Goal: Find specific page/section: Find specific page/section

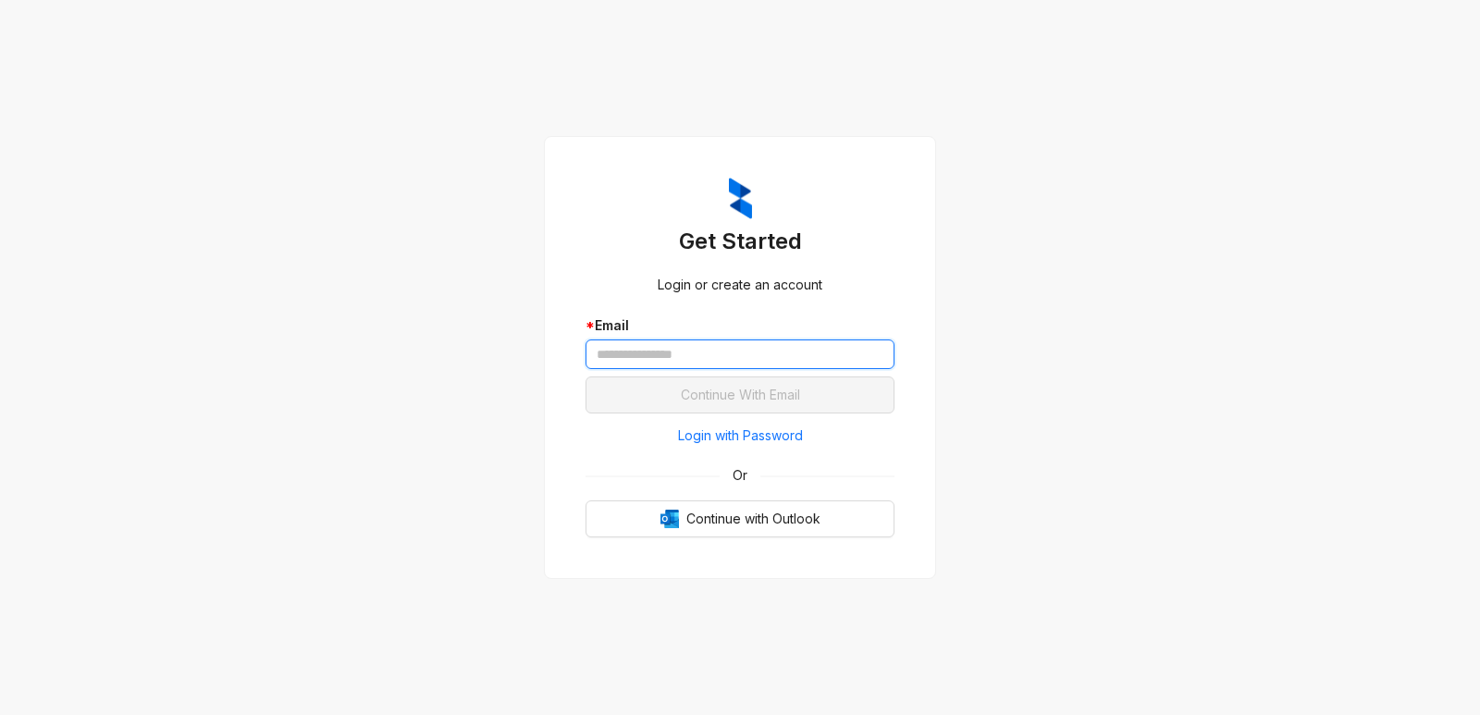
click at [732, 352] on input "text" at bounding box center [740, 355] width 309 height 30
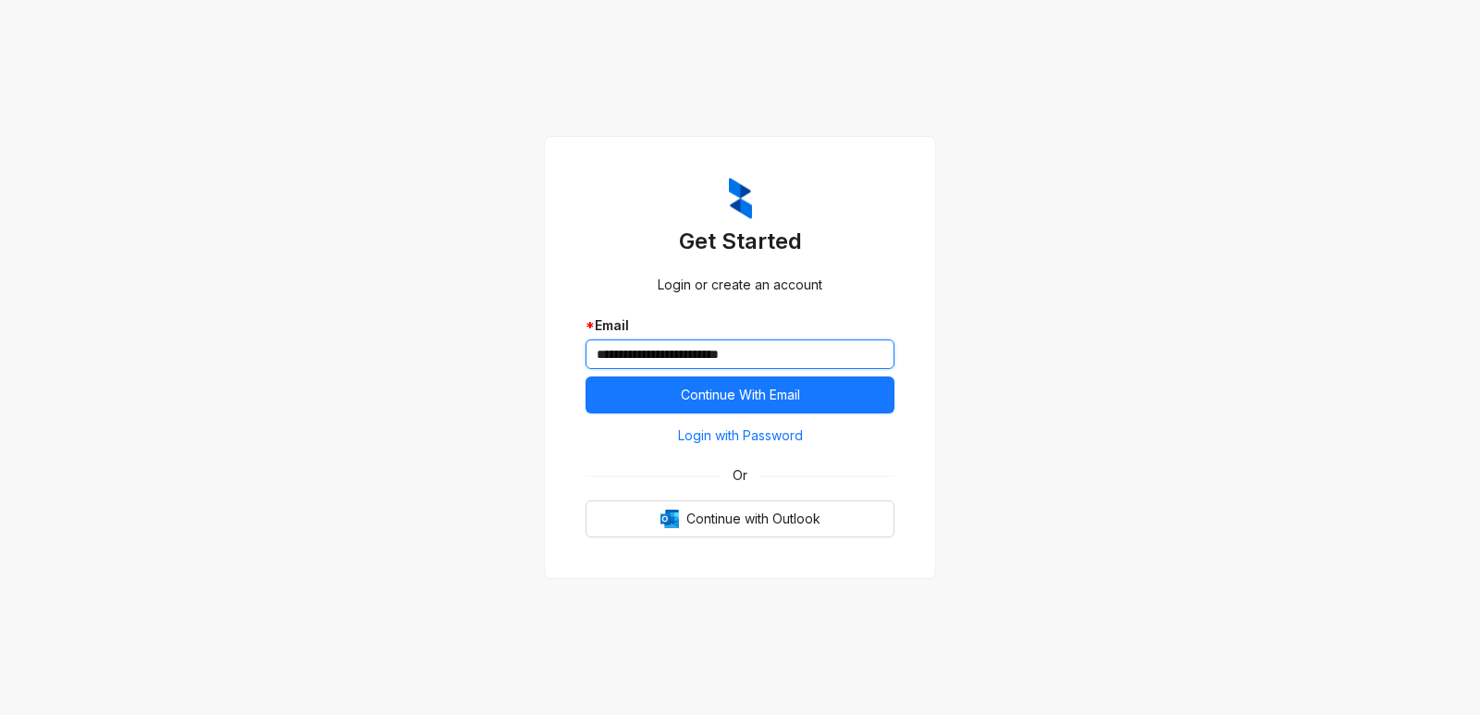
type input "**********"
click at [586, 377] on button "Continue With Email" at bounding box center [740, 395] width 309 height 37
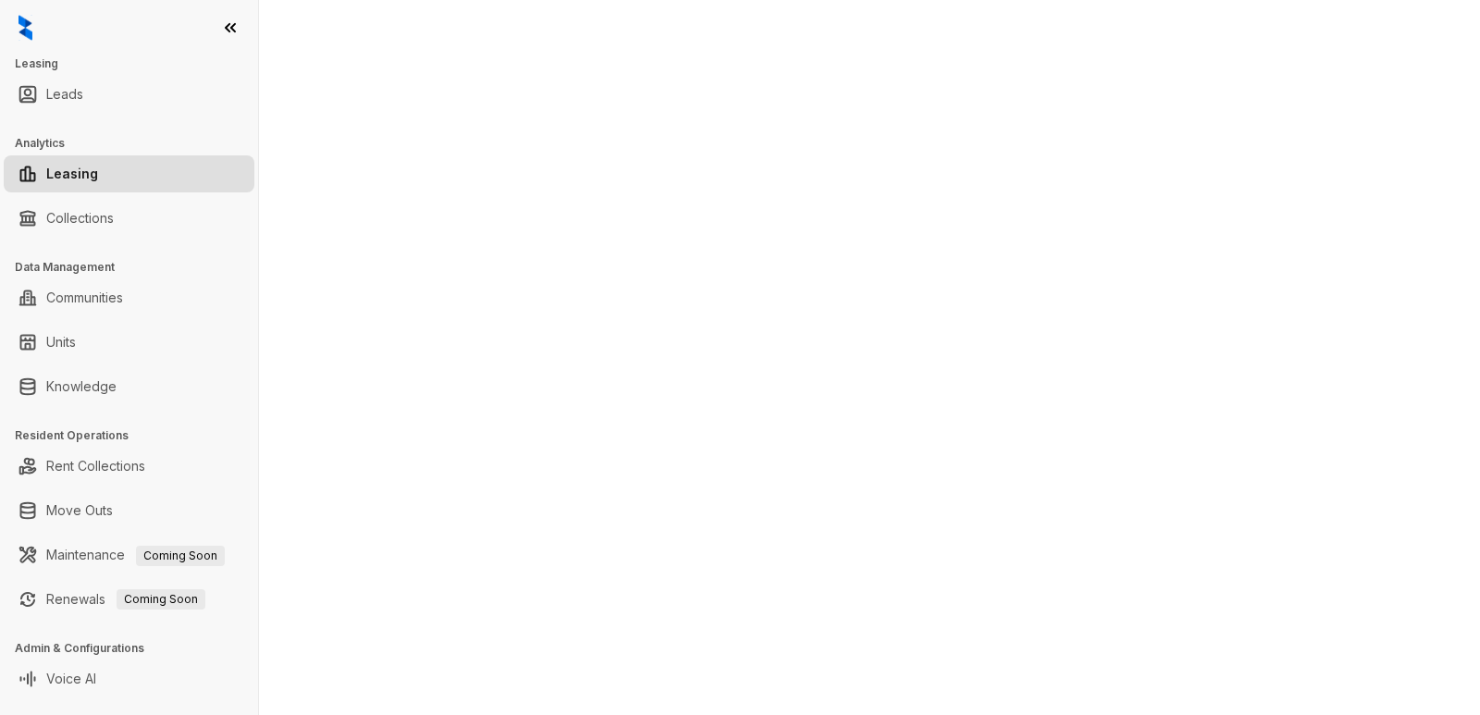
select select "******"
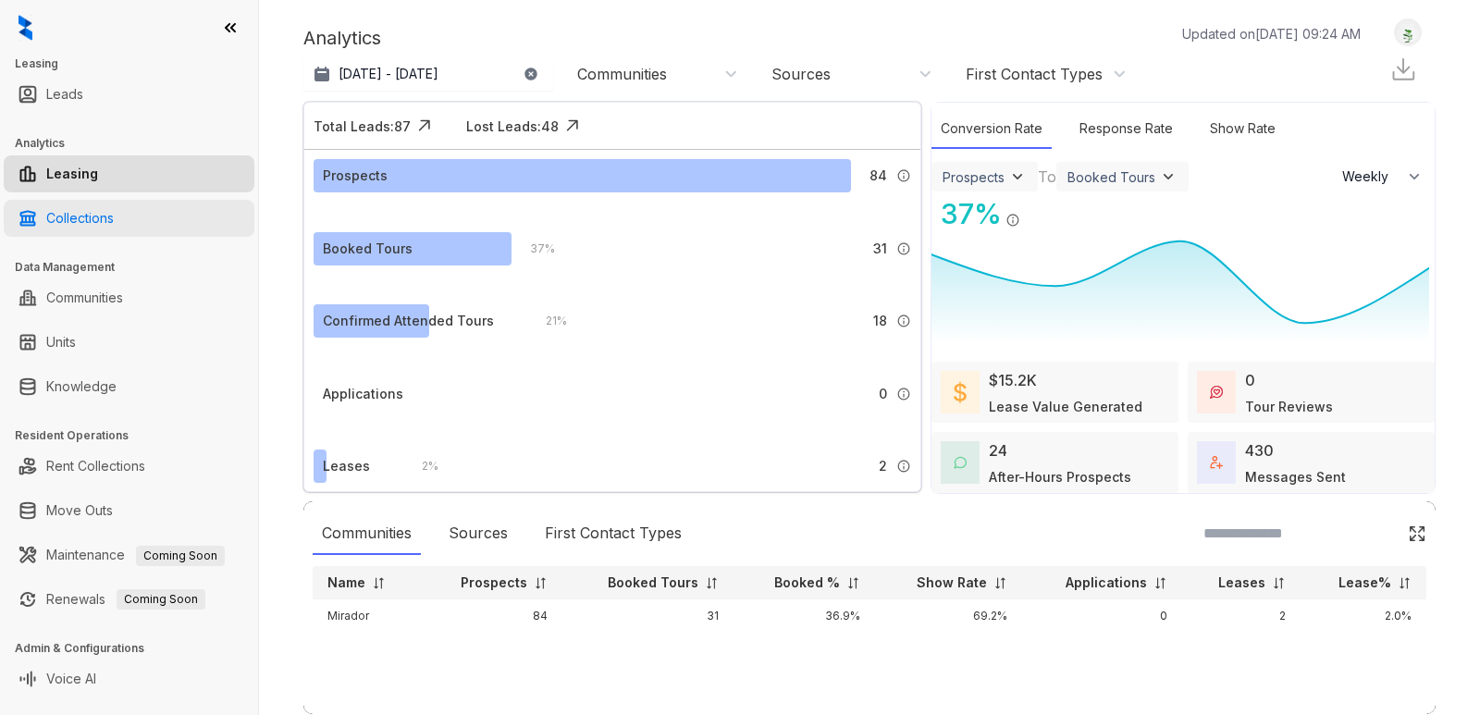
click at [108, 222] on link "Collections" at bounding box center [80, 218] width 68 height 37
click at [105, 223] on link "Collections" at bounding box center [80, 218] width 68 height 37
click at [91, 211] on link "Collections" at bounding box center [80, 218] width 68 height 37
click at [90, 211] on link "Collections" at bounding box center [80, 218] width 68 height 37
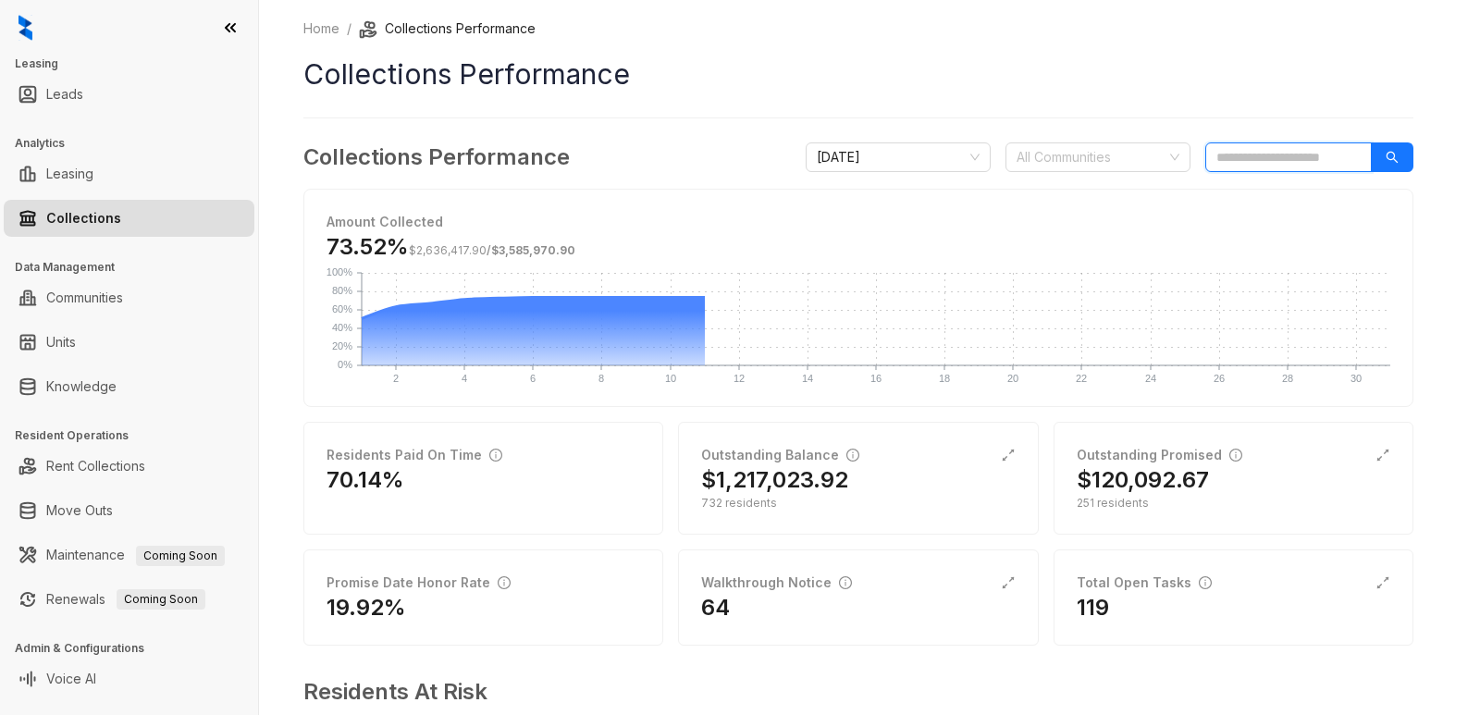
click at [1227, 154] on input "search" at bounding box center [1288, 157] width 167 height 30
type input "****"
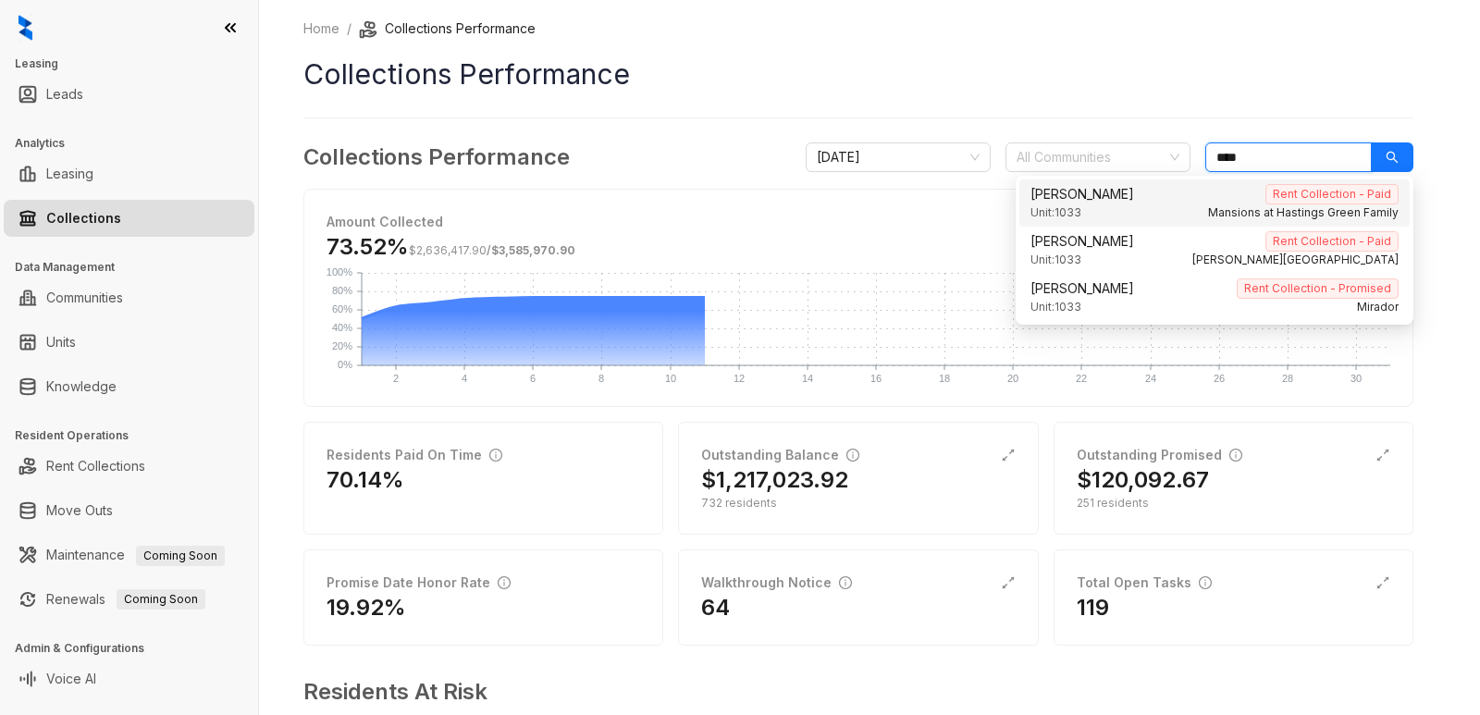
click at [1089, 212] on div "Unit: 1033 Mansions at [GEOGRAPHIC_DATA] Family" at bounding box center [1215, 213] width 368 height 18
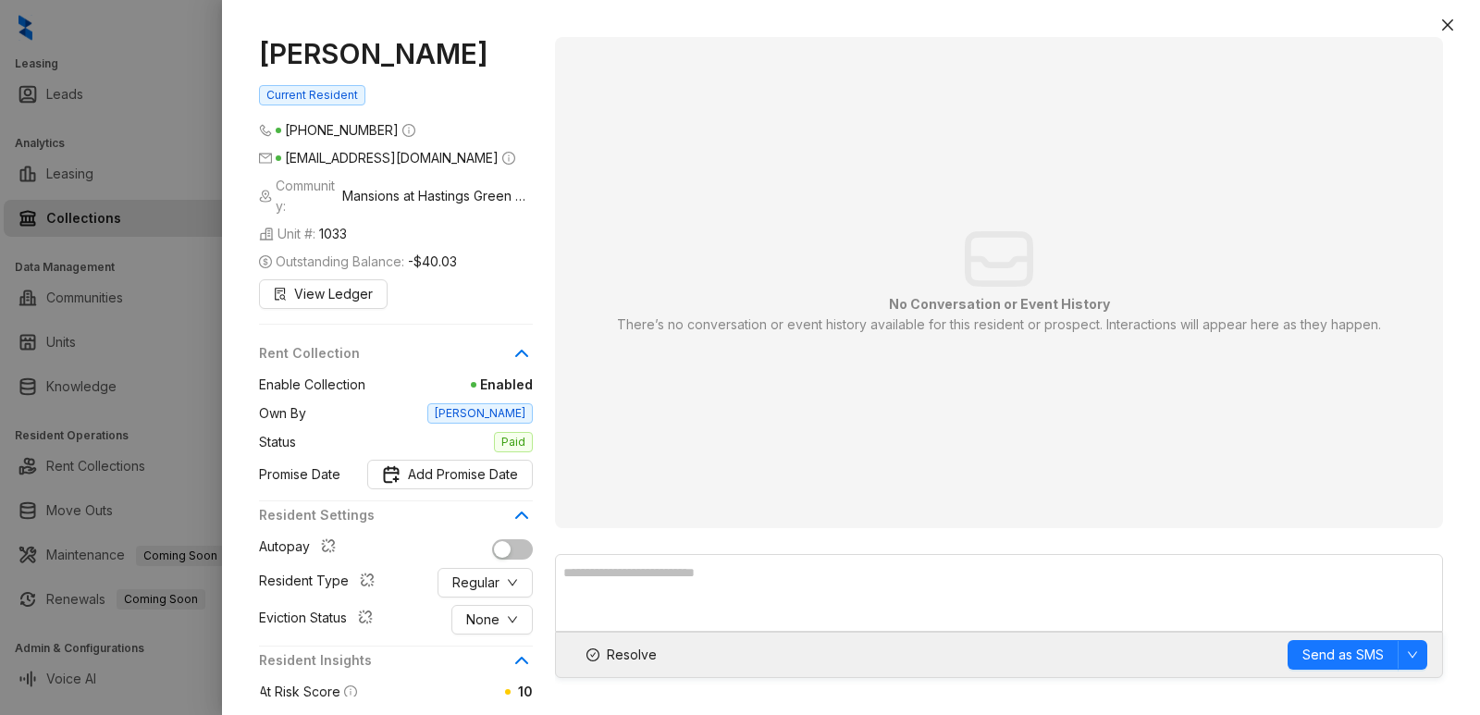
click at [1423, 30] on div "[PERSON_NAME] Current Resident [PHONE_NUMBER] [EMAIL_ADDRESS][DOMAIN_NAME] Comm…" at bounding box center [851, 367] width 1258 height 697
drag, startPoint x: 1453, startPoint y: 5, endPoint x: 1438, endPoint y: 25, distance: 25.7
click at [1453, 6] on div at bounding box center [851, 9] width 1258 height 19
click at [1438, 27] on button "Close" at bounding box center [1448, 25] width 22 height 22
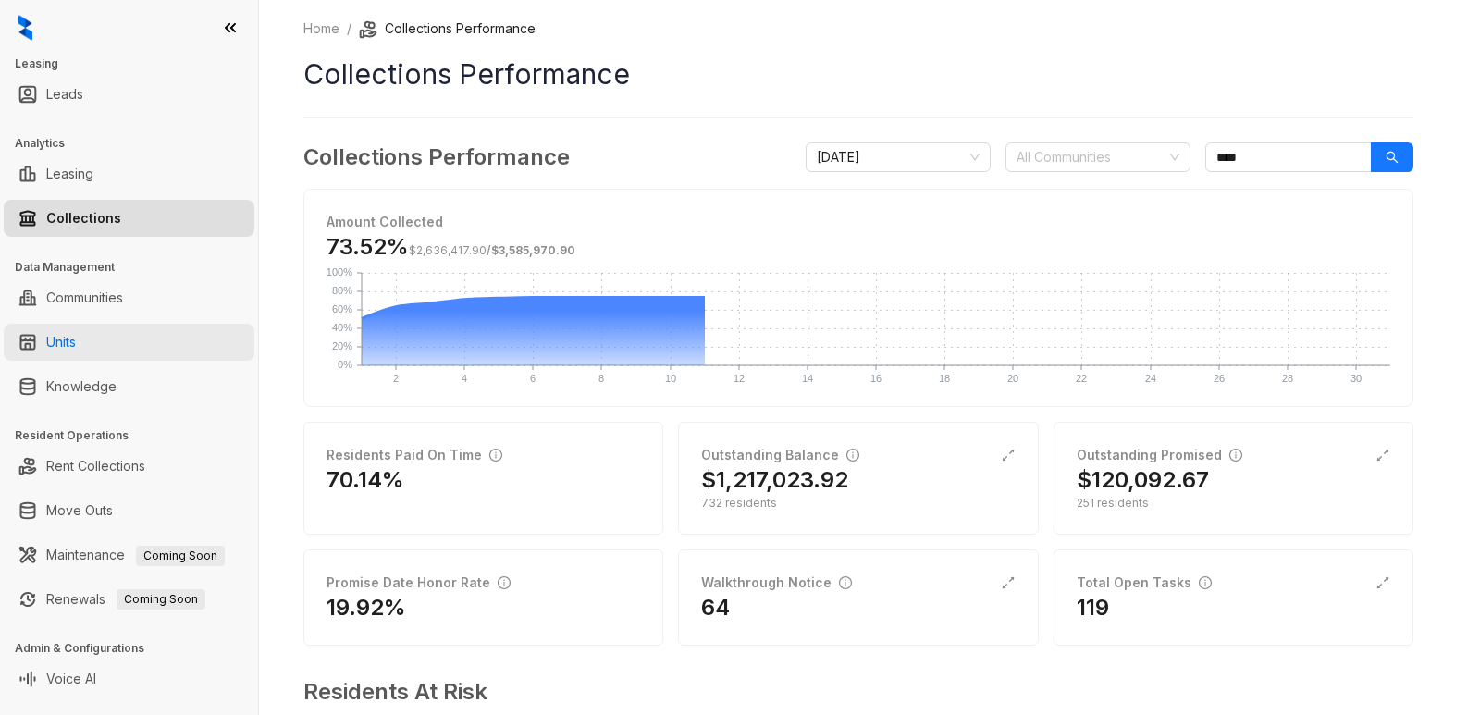
click at [68, 340] on link "Units" at bounding box center [61, 342] width 30 height 37
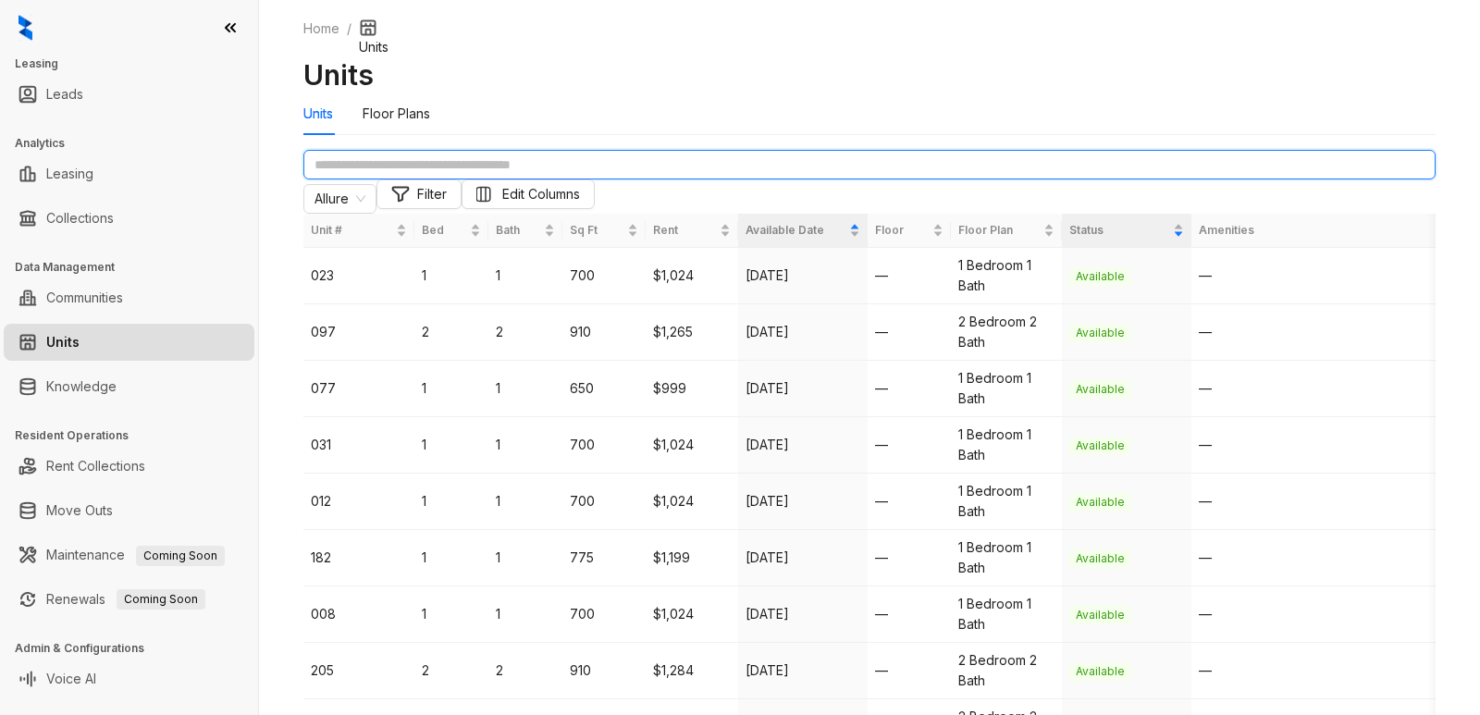
click at [407, 179] on input "text" at bounding box center [869, 165] width 1132 height 30
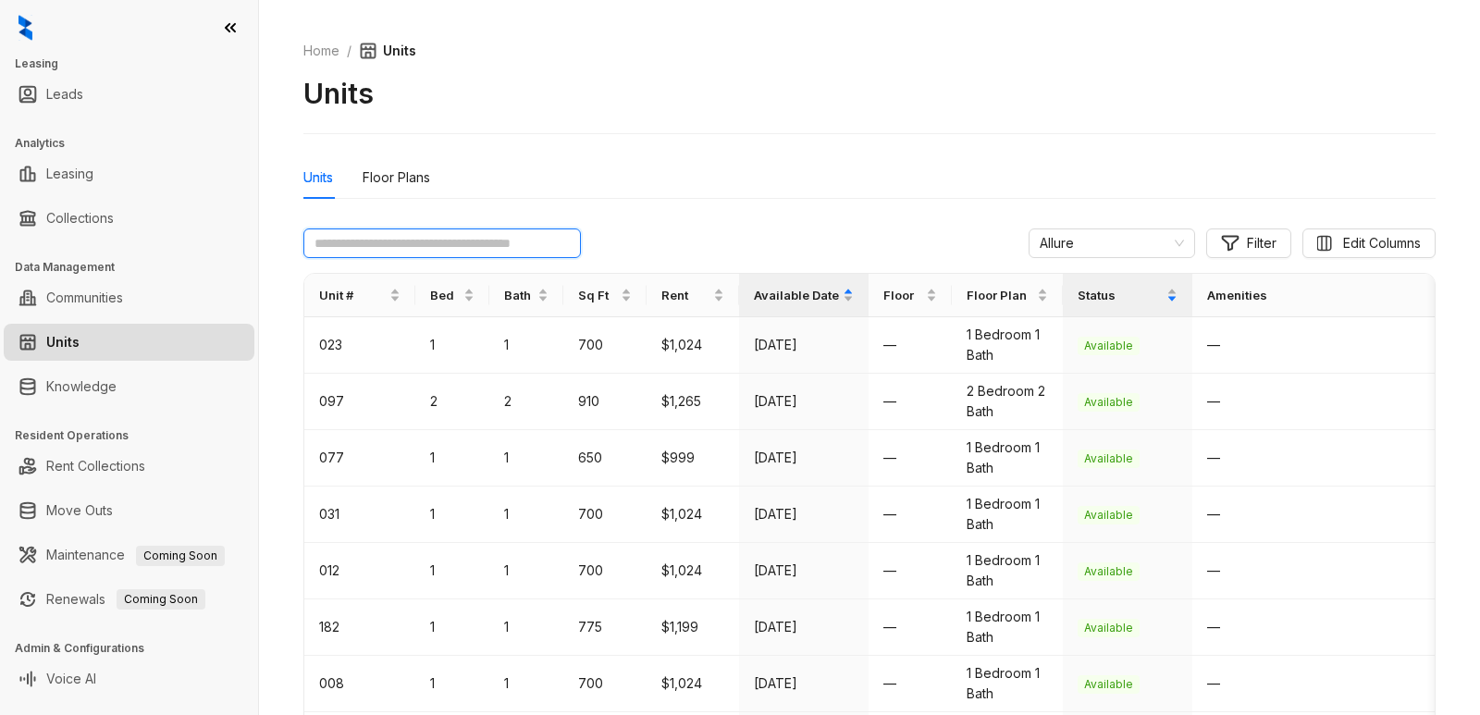
click at [478, 251] on input "text" at bounding box center [442, 243] width 278 height 30
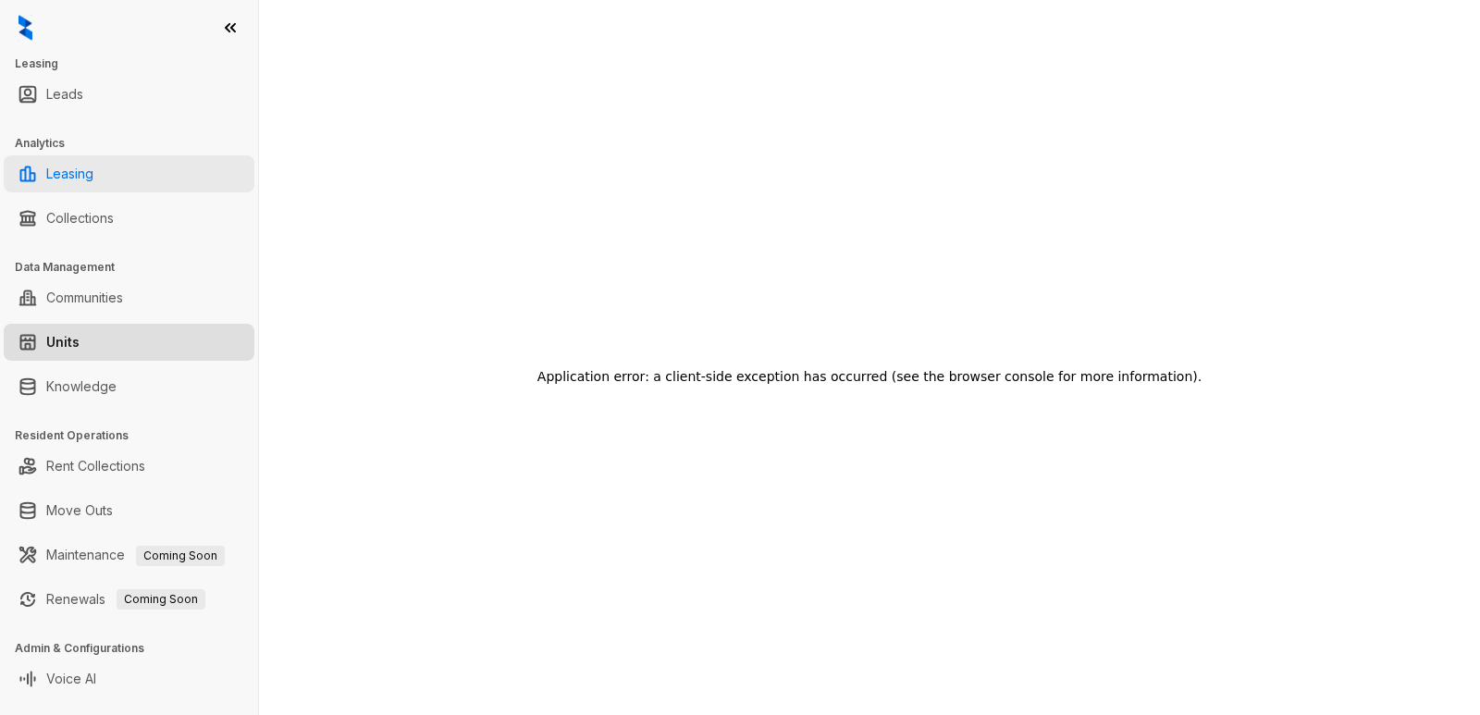
click at [93, 190] on link "Leasing" at bounding box center [69, 173] width 47 height 37
select select "******"
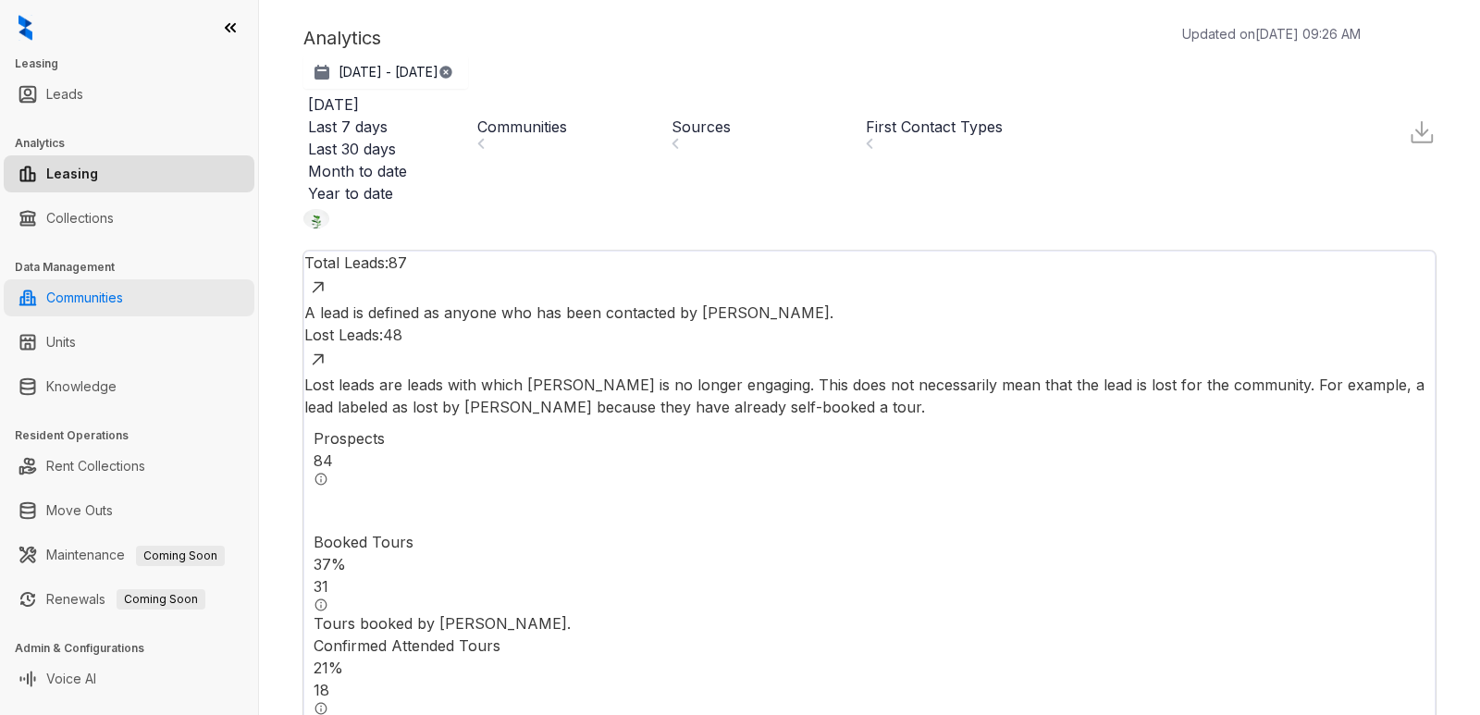
click at [105, 302] on link "Communities" at bounding box center [84, 297] width 77 height 37
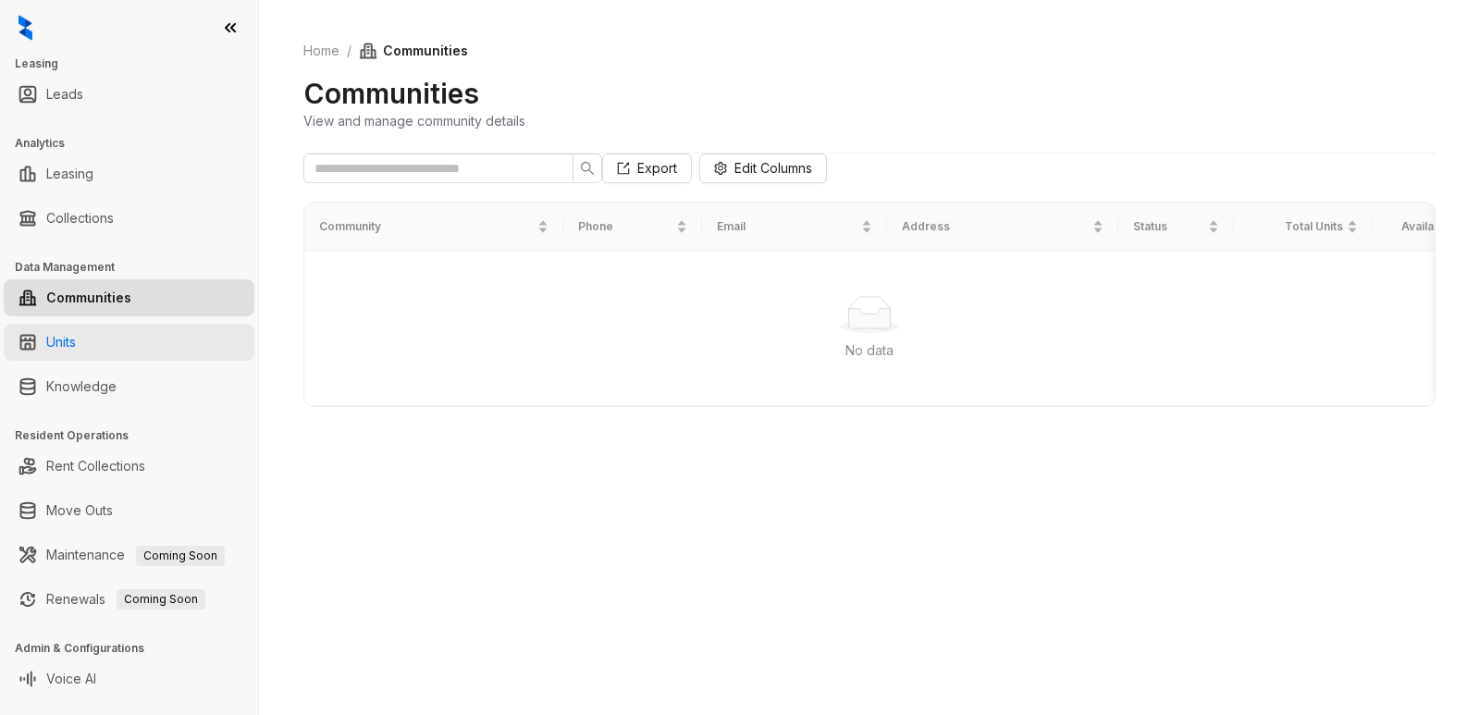
click at [75, 344] on link "Units" at bounding box center [61, 342] width 30 height 37
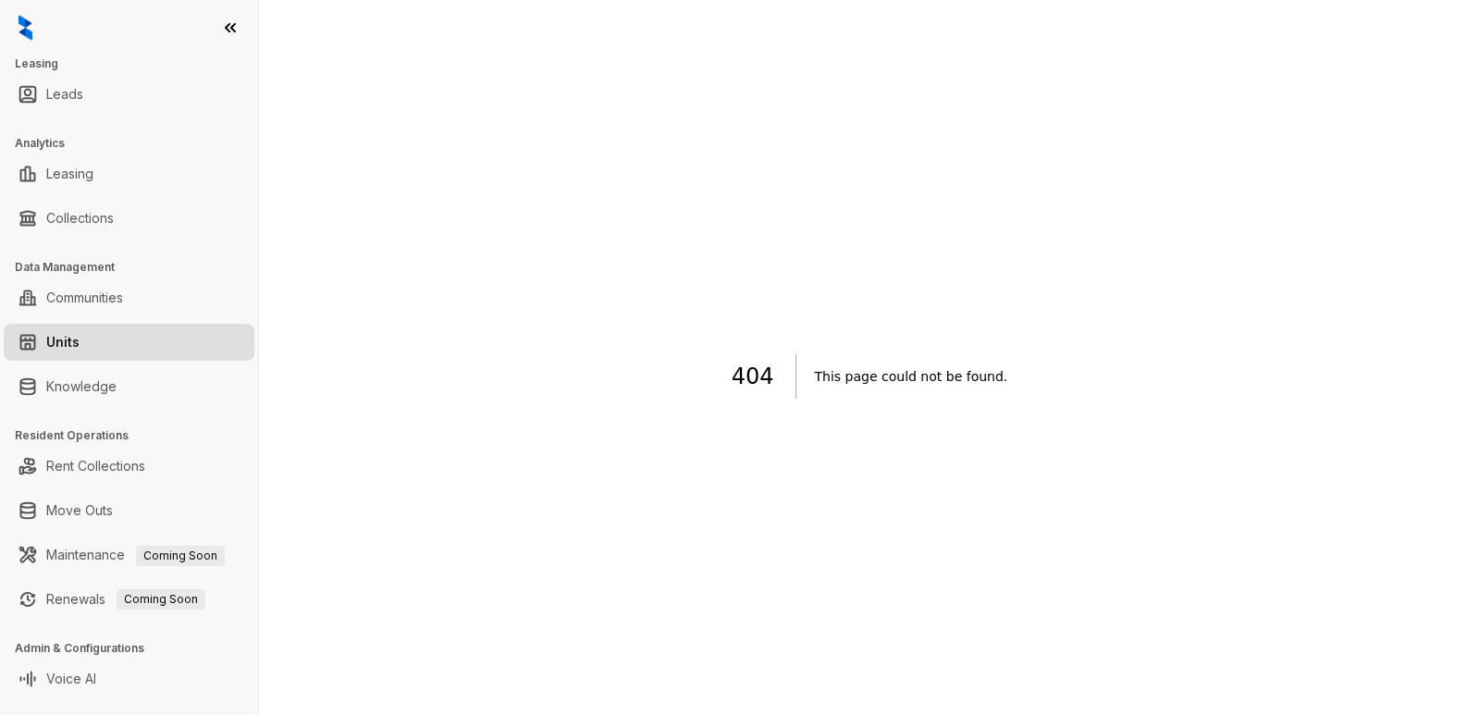
click at [76, 339] on link "Units" at bounding box center [62, 342] width 33 height 37
click at [79, 88] on link "Leads" at bounding box center [64, 94] width 37 height 37
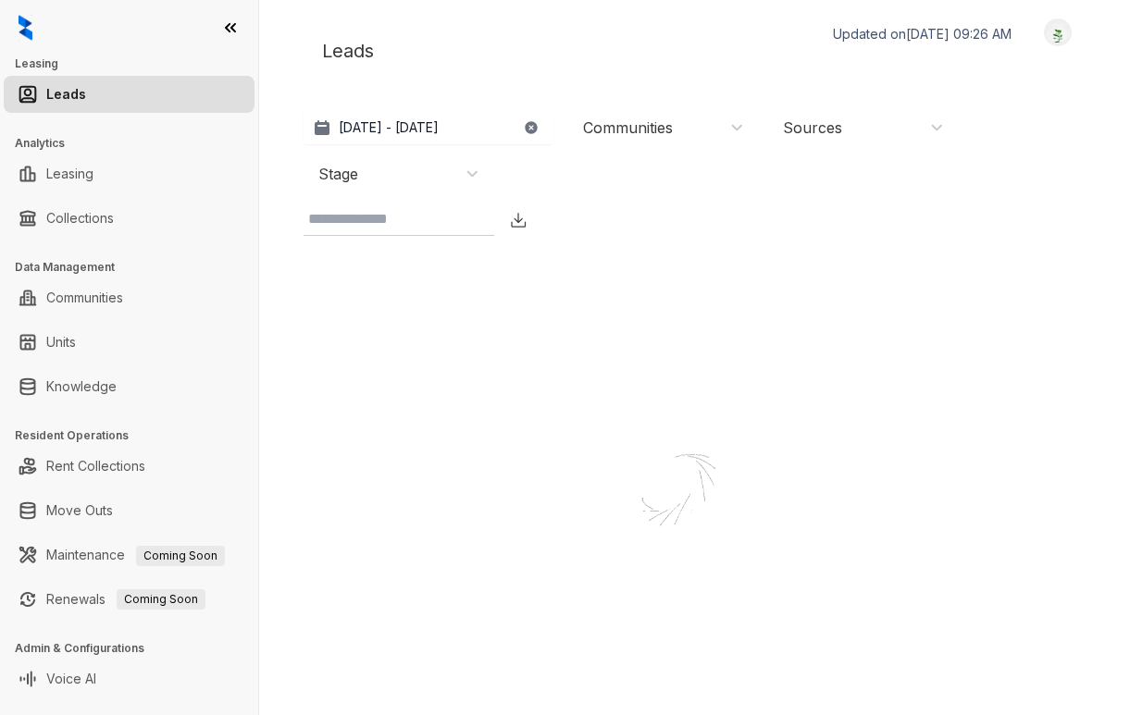
click at [450, 210] on input at bounding box center [383, 219] width 151 height 22
click at [74, 105] on link "Leads" at bounding box center [66, 94] width 40 height 37
